Goal: Register for event/course

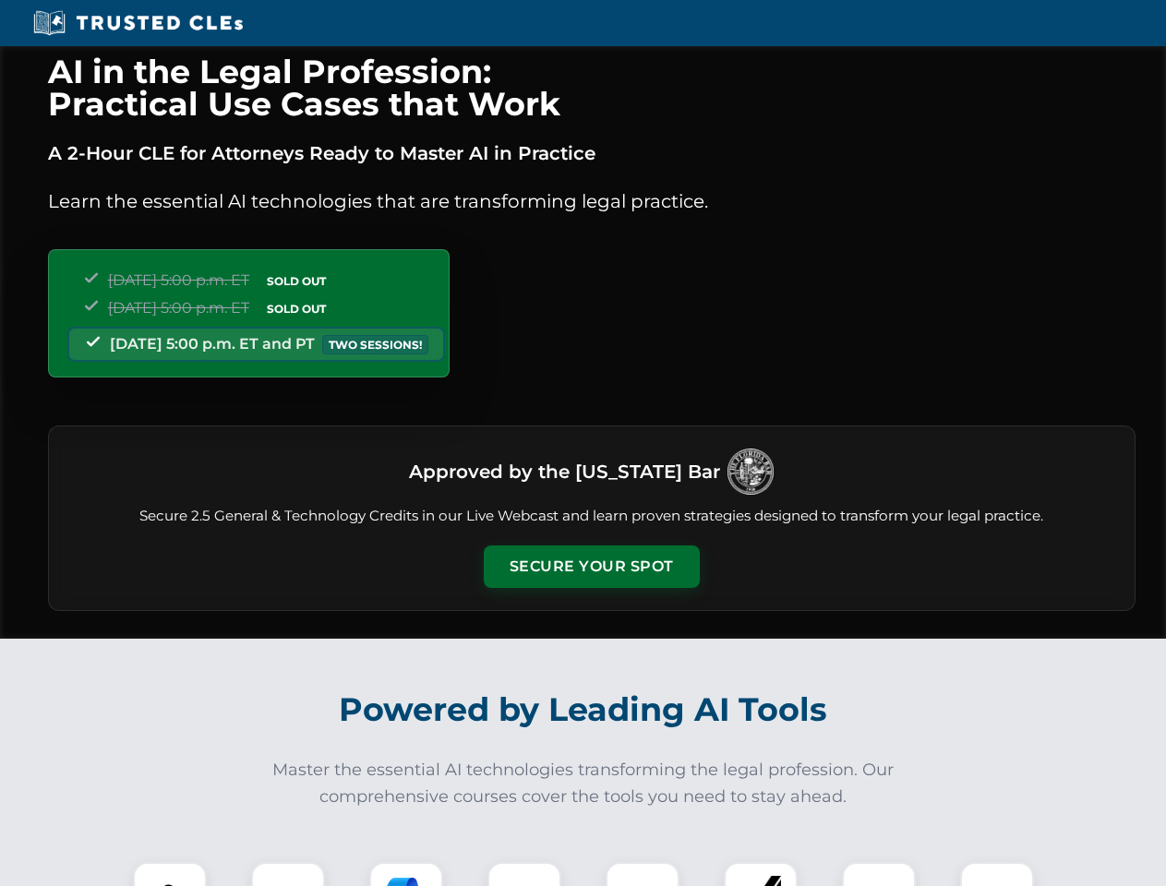
click at [591, 567] on button "Secure Your Spot" at bounding box center [592, 566] width 216 height 42
click at [170, 874] on img at bounding box center [170, 899] width 54 height 54
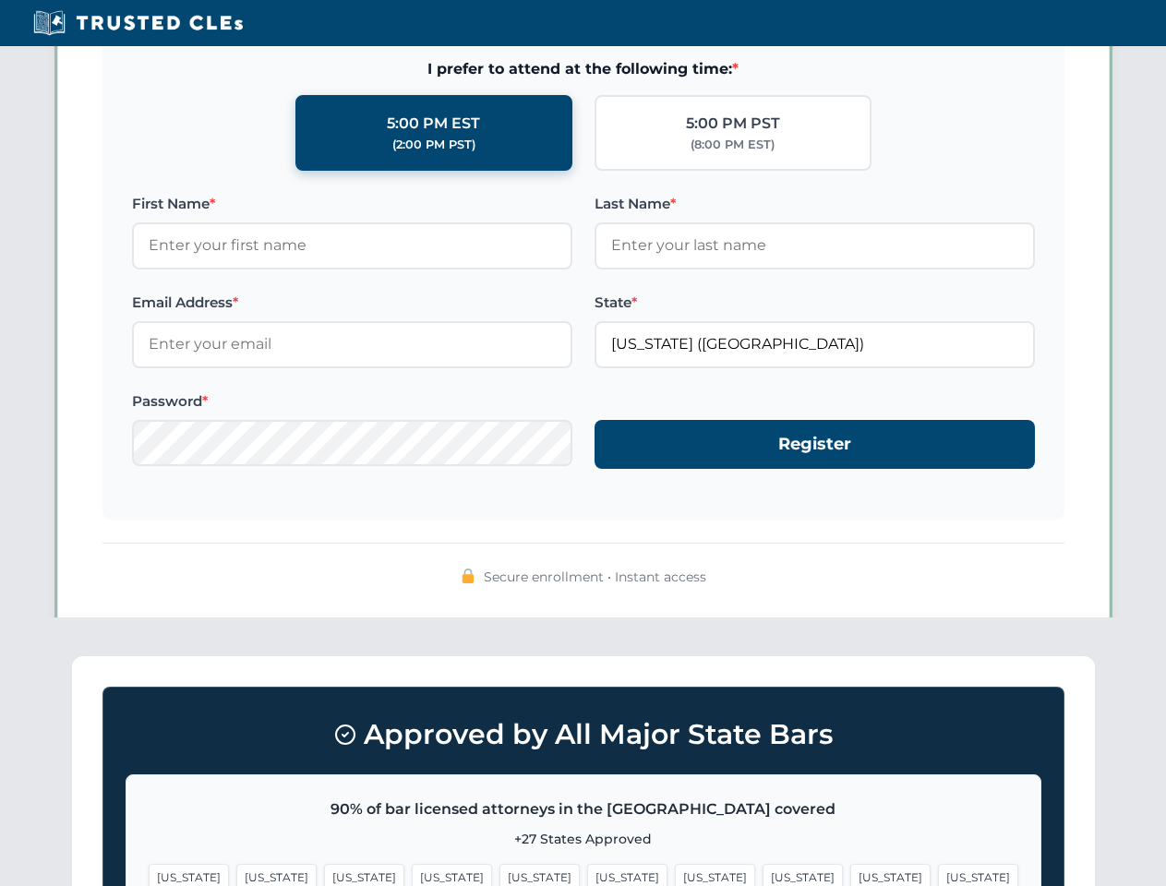
click at [675, 874] on span "[US_STATE]" at bounding box center [715, 877] width 80 height 27
click at [850, 874] on span "[US_STATE]" at bounding box center [890, 877] width 80 height 27
